Goal: Task Accomplishment & Management: Complete application form

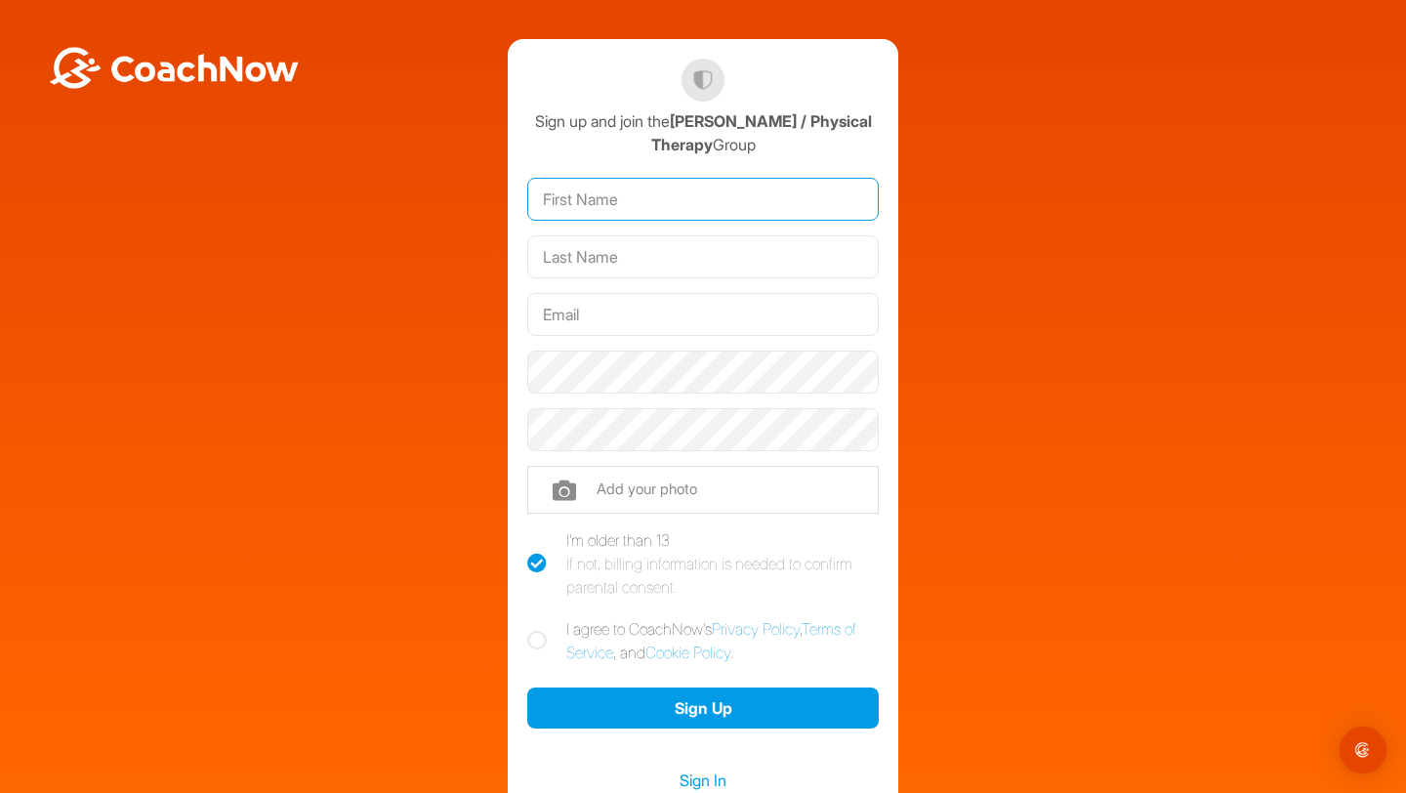
click at [590, 193] on input "text" at bounding box center [703, 199] width 352 height 43
type input "[PERSON_NAME]"
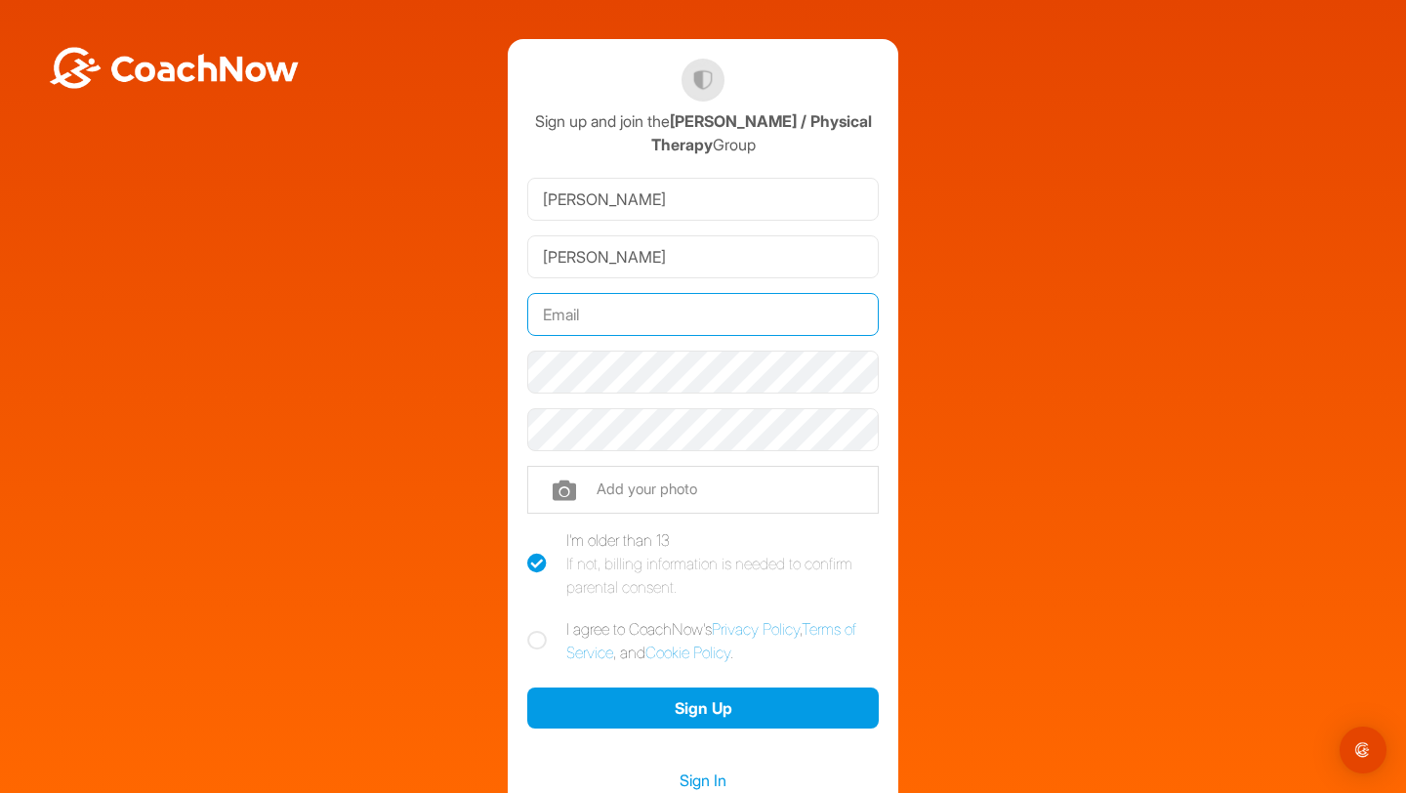
click at [725, 307] on input "text" at bounding box center [703, 314] width 352 height 43
paste input "[EMAIL_ADDRESS][DOMAIN_NAME]"
type input "[EMAIL_ADDRESS][DOMAIN_NAME]"
click at [545, 644] on icon at bounding box center [537, 641] width 20 height 20
click at [540, 630] on input "I agree to CoachNow's Privacy Policy , Terms of Service , and Cookie Policy ." at bounding box center [533, 623] width 13 height 13
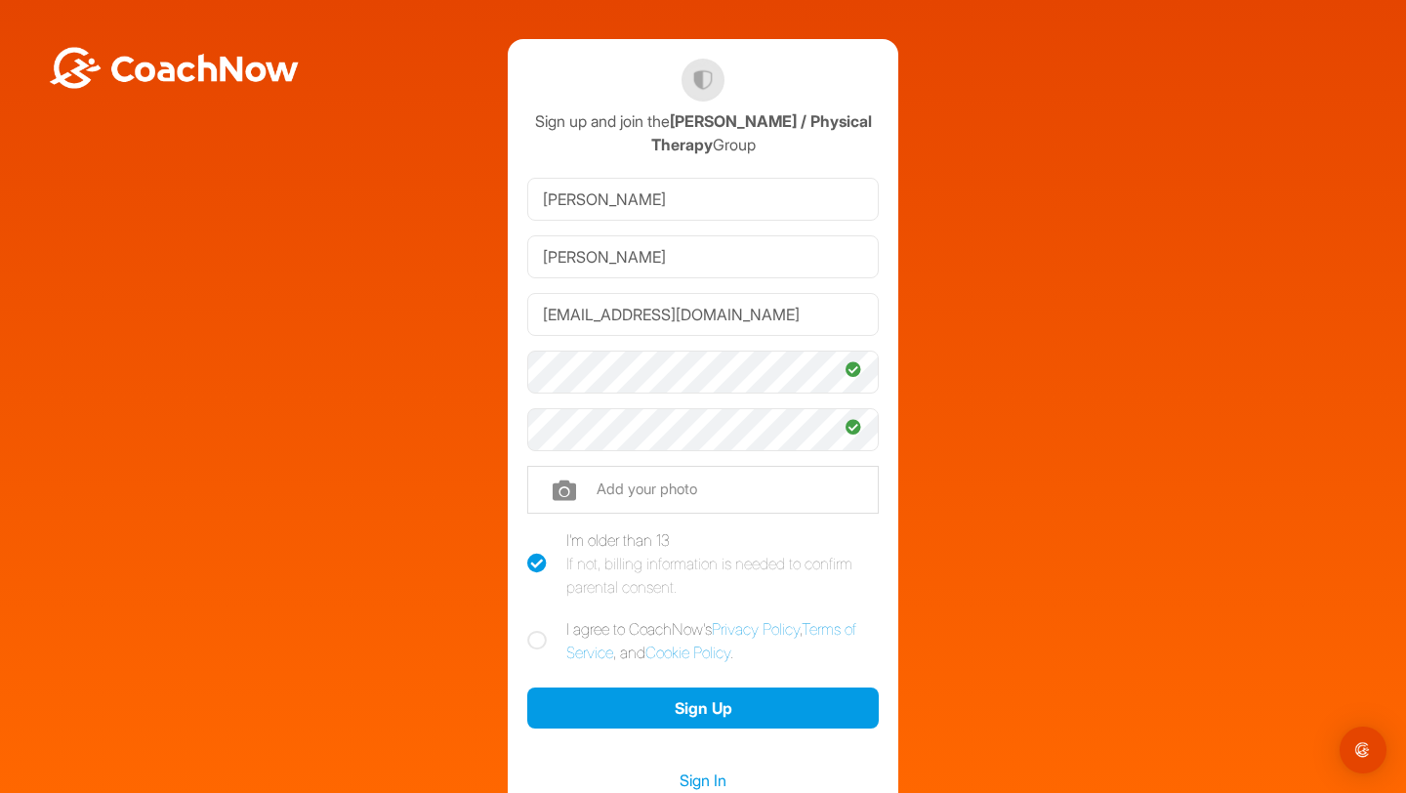
checkbox input "true"
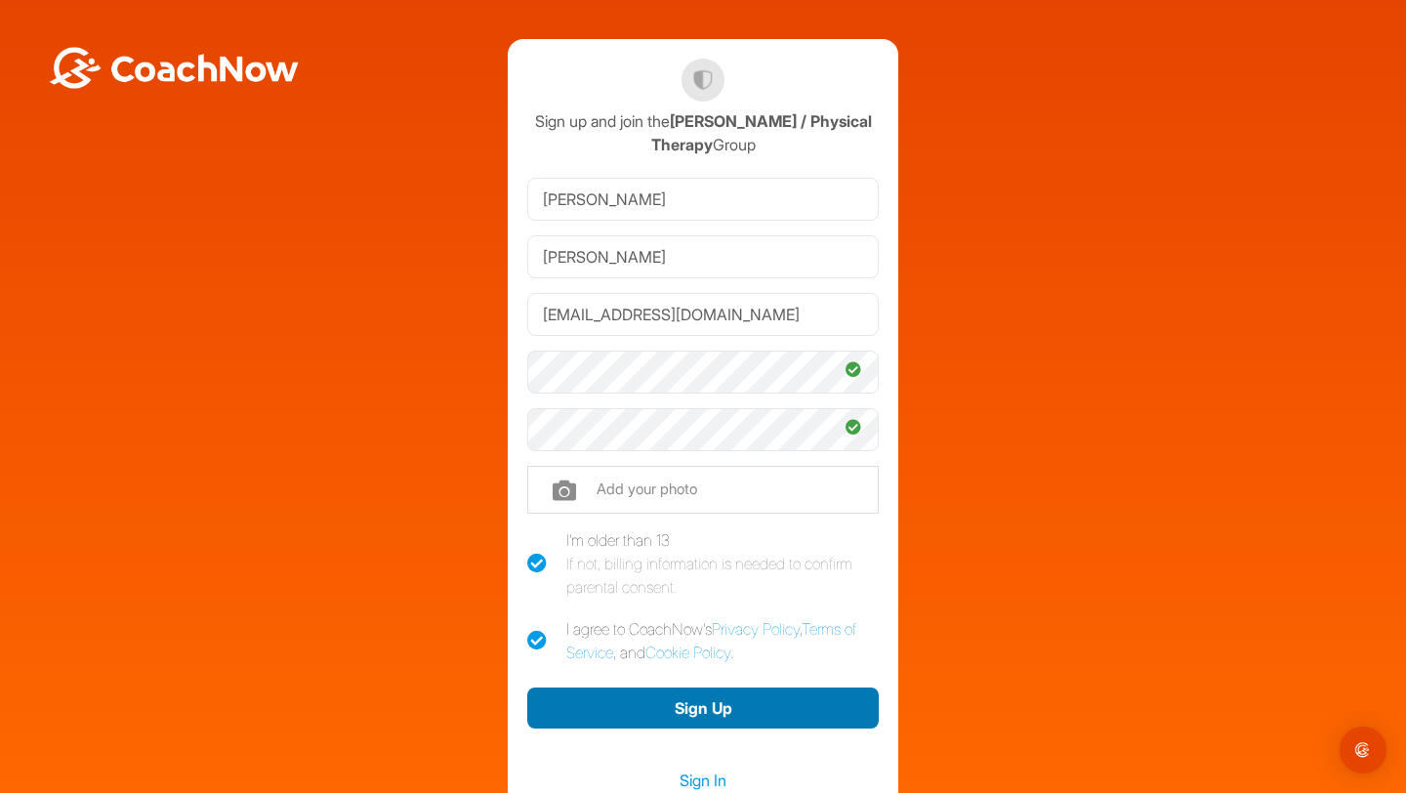
click at [623, 701] on button "Sign Up" at bounding box center [703, 708] width 352 height 42
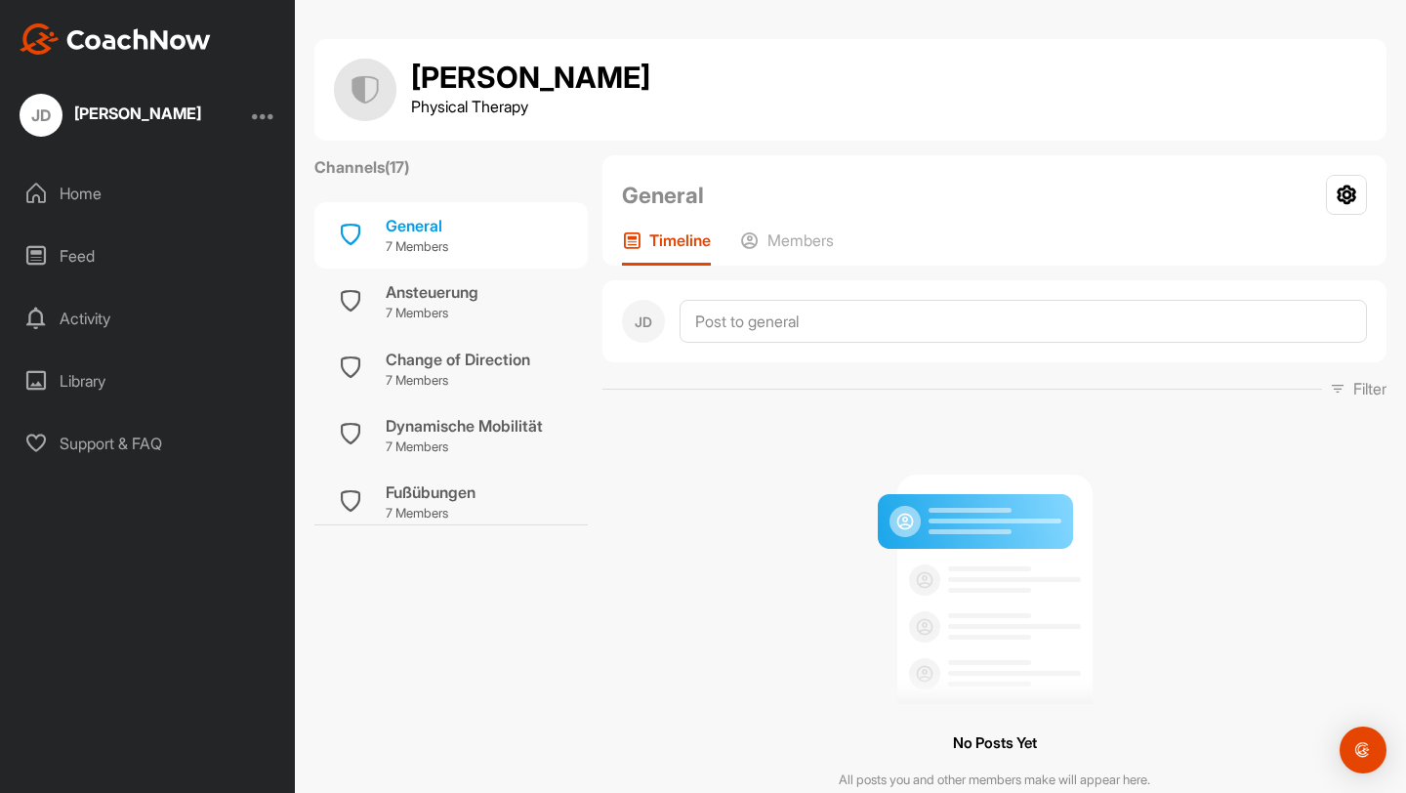
click at [131, 197] on div "Home" at bounding box center [148, 193] width 275 height 49
